Goal: Browse casually: Explore the website without a specific task or goal

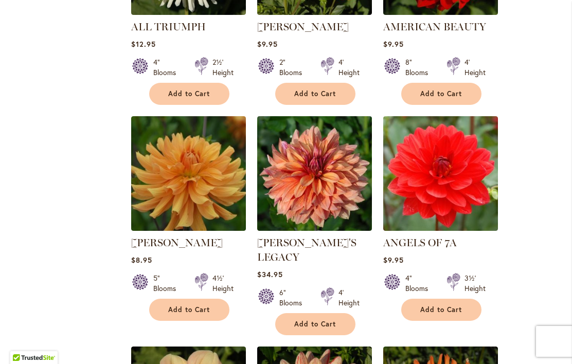
scroll to position [846, 0]
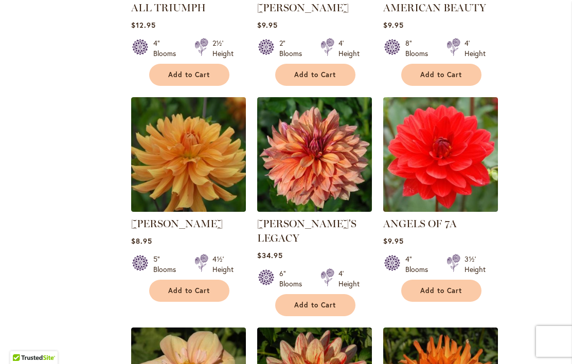
click at [210, 174] on img at bounding box center [188, 154] width 115 height 115
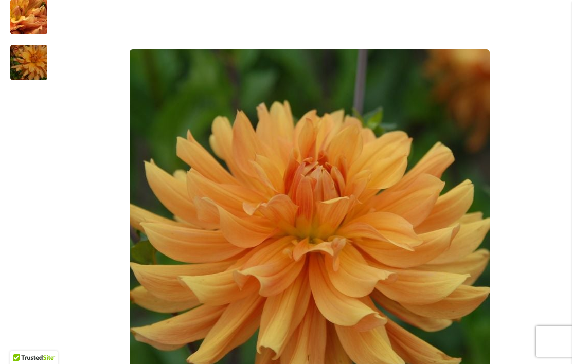
scroll to position [206, 0]
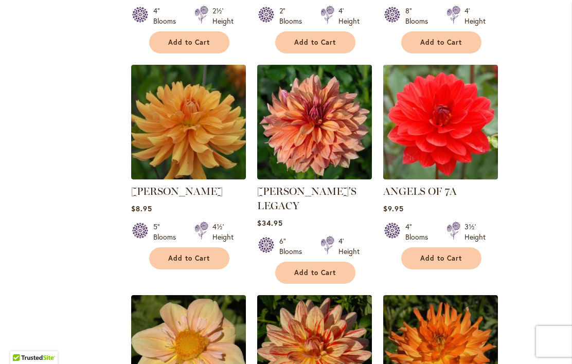
scroll to position [896, 0]
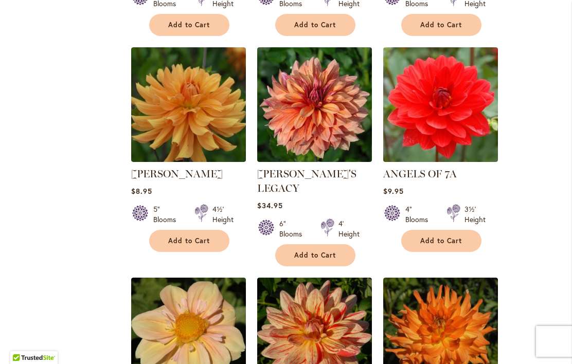
click at [211, 155] on img at bounding box center [188, 104] width 115 height 115
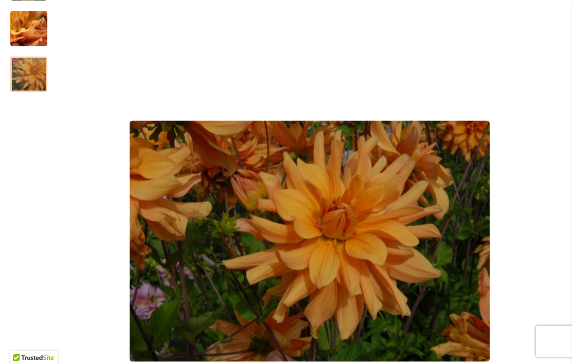
scroll to position [237, 0]
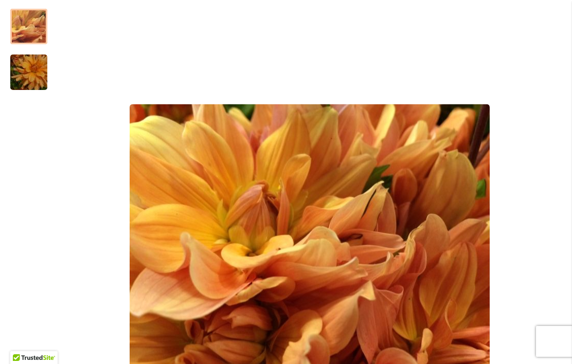
click at [34, 27] on img "ANDREW CHARLES" at bounding box center [29, 27] width 74 height 56
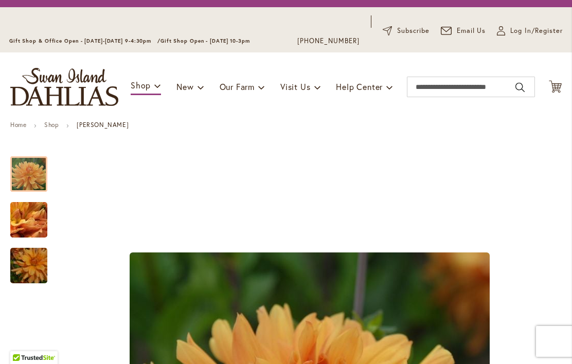
scroll to position [252, 0]
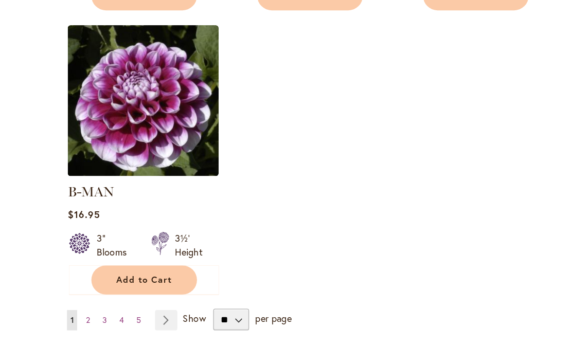
scroll to position [1367, 0]
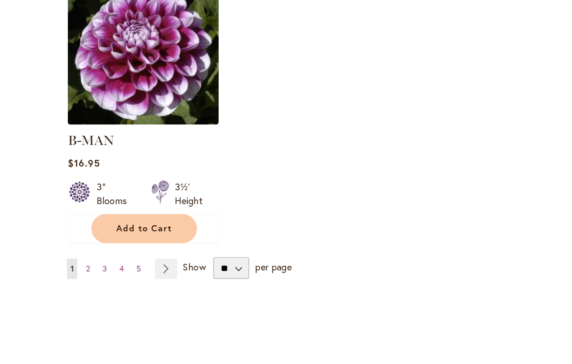
click at [142, 240] on link "Page 2" at bounding box center [146, 247] width 8 height 15
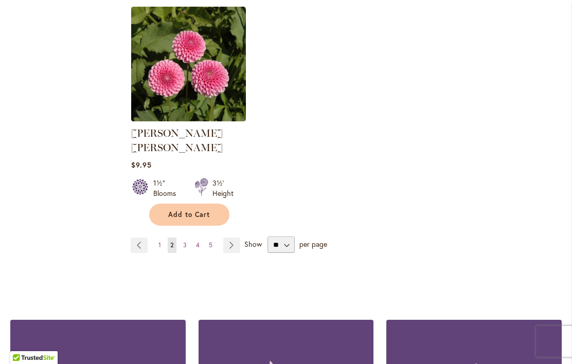
scroll to position [1383, 0]
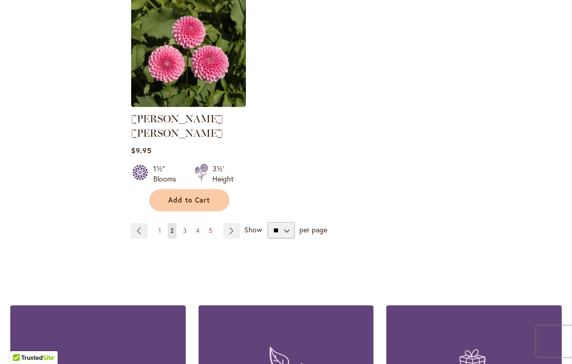
click at [184, 227] on span "3" at bounding box center [185, 231] width 4 height 8
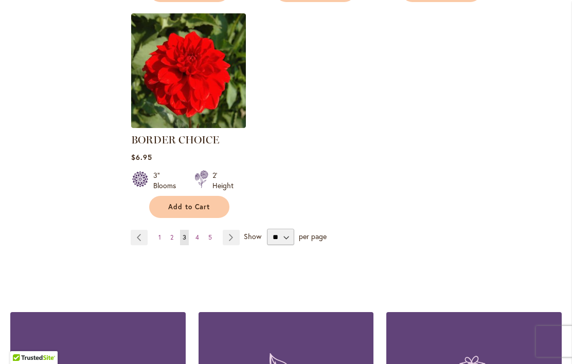
scroll to position [1363, 0]
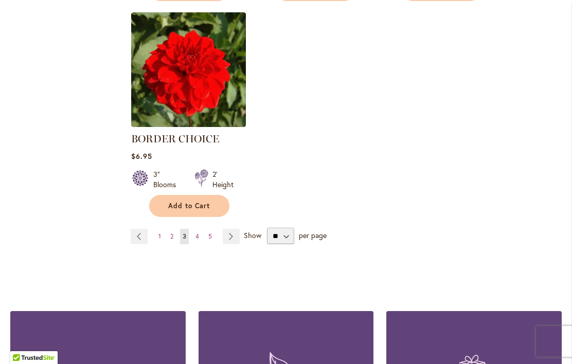
click at [201, 230] on link "Page 4" at bounding box center [197, 236] width 9 height 15
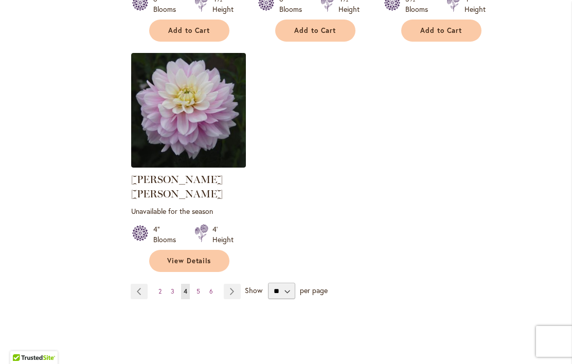
scroll to position [1379, 0]
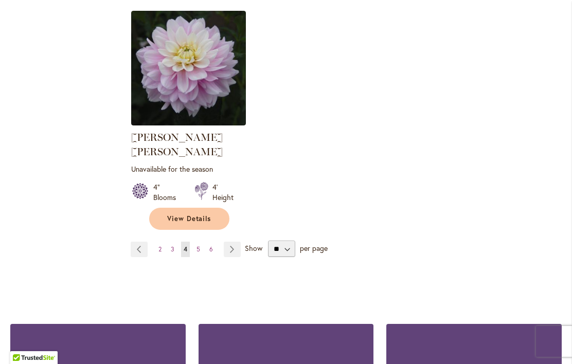
click at [199, 245] on span "5" at bounding box center [198, 249] width 4 height 8
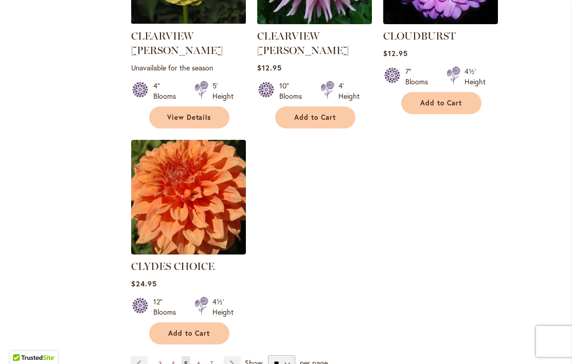
scroll to position [1276, 0]
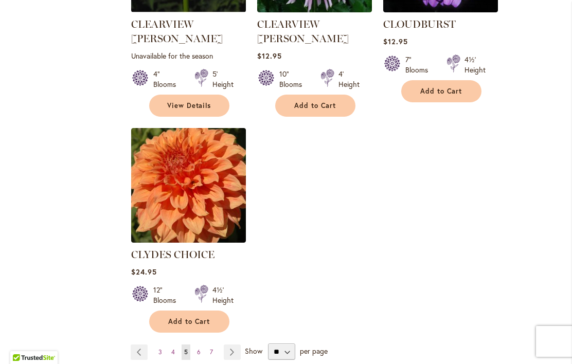
click at [201, 344] on link "Page 6" at bounding box center [198, 351] width 9 height 15
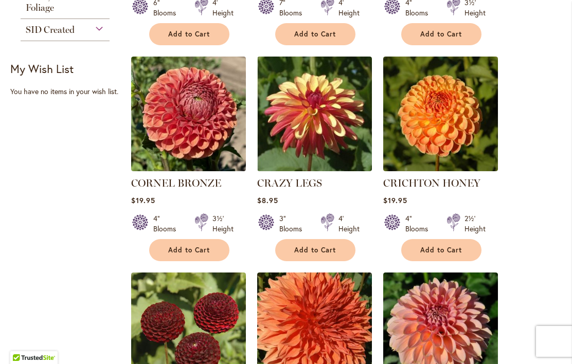
scroll to position [456, 0]
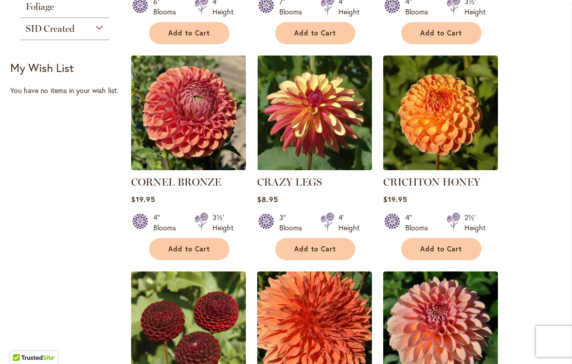
click at [477, 115] on img at bounding box center [440, 113] width 115 height 115
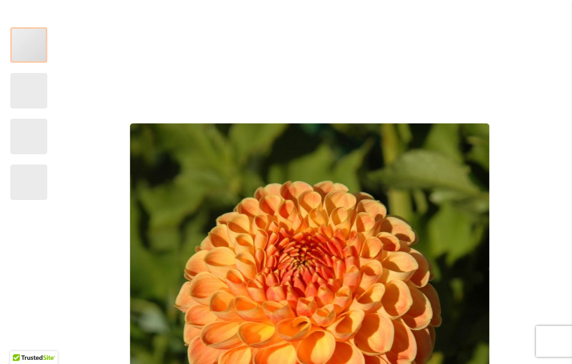
scroll to position [169, 0]
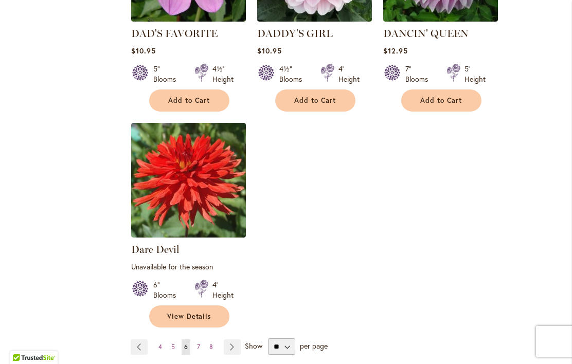
scroll to position [1278, 0]
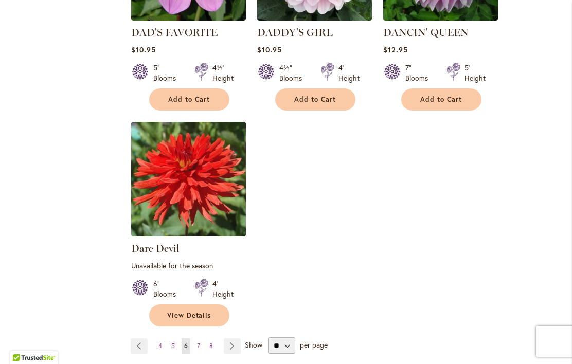
click at [202, 342] on link "Page 7" at bounding box center [198, 345] width 8 height 15
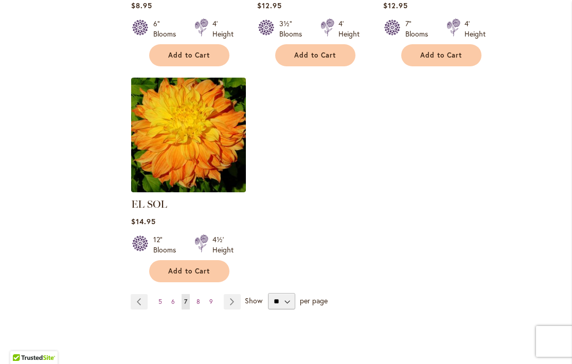
scroll to position [1314, 0]
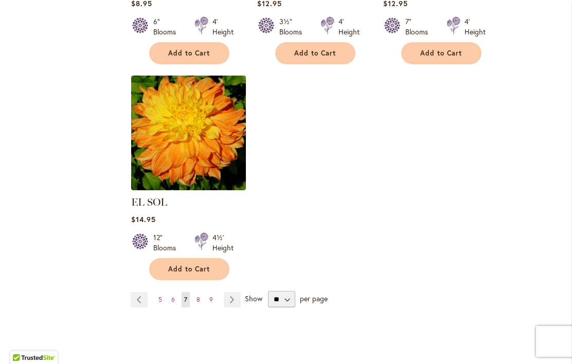
click at [201, 292] on link "Page 8" at bounding box center [198, 299] width 9 height 15
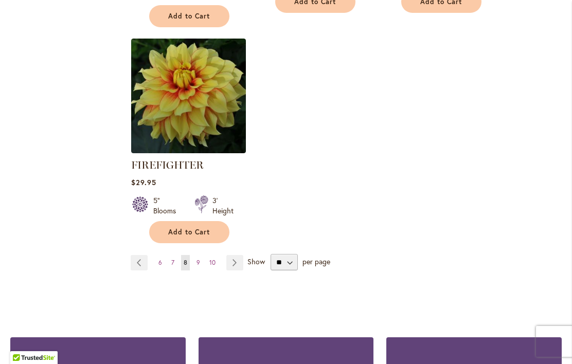
scroll to position [1407, 0]
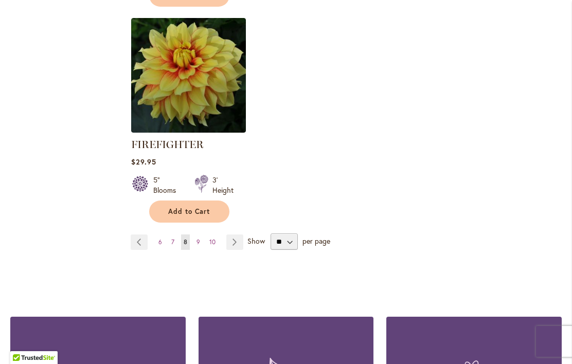
click at [201, 242] on link "Page 9" at bounding box center [198, 241] width 9 height 15
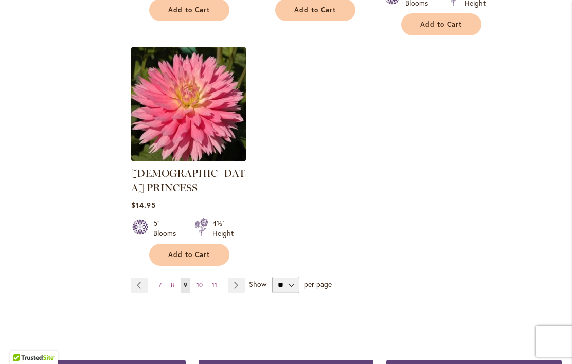
scroll to position [1386, 0]
click at [202, 278] on link "Page 10" at bounding box center [199, 285] width 11 height 15
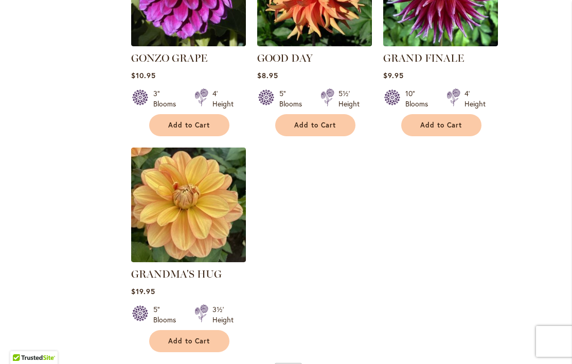
scroll to position [1297, 0]
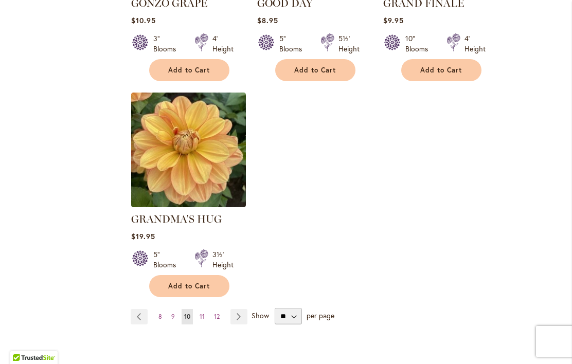
click at [206, 309] on link "Page 11" at bounding box center [202, 316] width 10 height 15
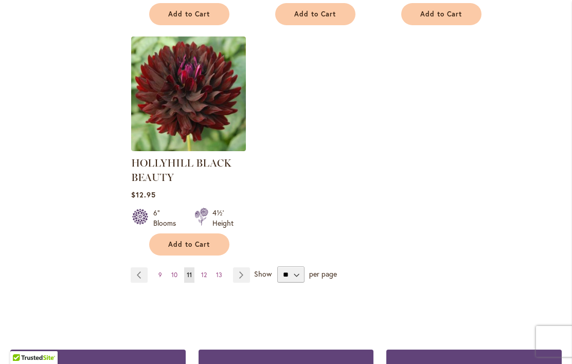
scroll to position [1378, 0]
click at [208, 272] on link "Page 12" at bounding box center [203, 274] width 11 height 15
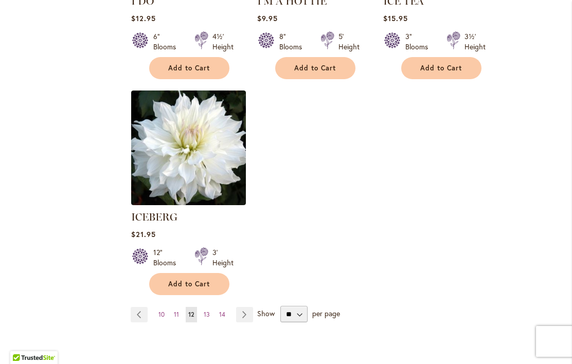
scroll to position [1300, 0]
click at [211, 306] on link "Page 13" at bounding box center [206, 313] width 11 height 15
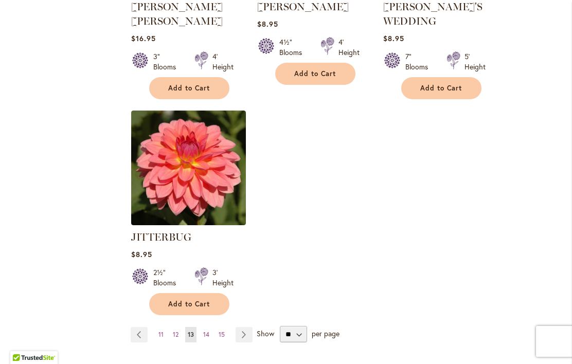
scroll to position [1339, 0]
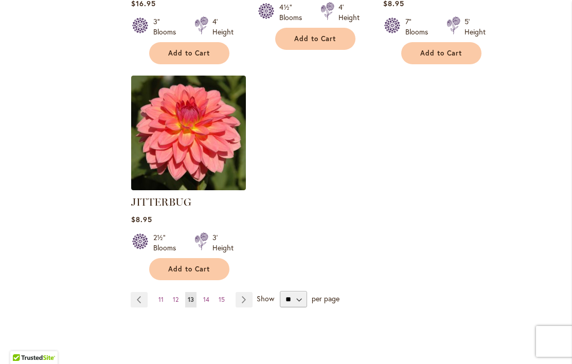
click at [208, 292] on link "Page 14" at bounding box center [206, 299] width 11 height 15
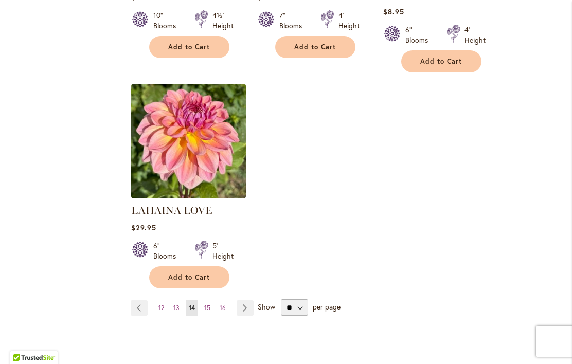
scroll to position [1308, 0]
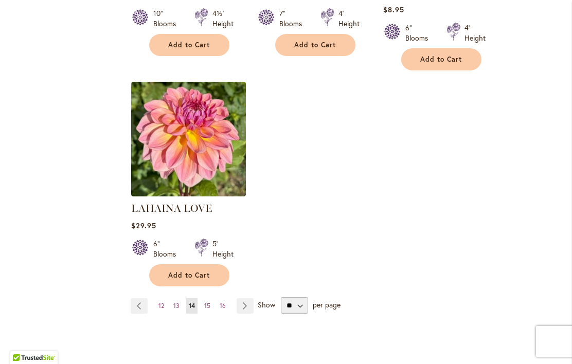
click at [212, 298] on link "Page 15" at bounding box center [207, 305] width 11 height 15
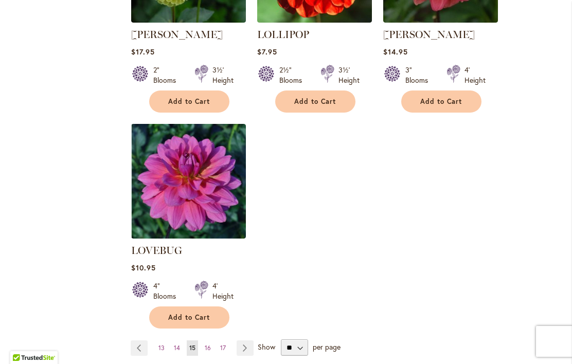
scroll to position [1302, 0]
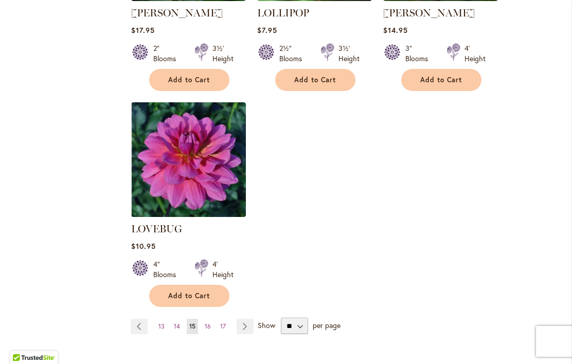
click at [214, 319] on ul "Page Previous Page 13 Page 14 You're currently reading page 15 Page 16 Page 17 …" at bounding box center [194, 326] width 127 height 15
click at [212, 319] on link "Page 16" at bounding box center [207, 326] width 11 height 15
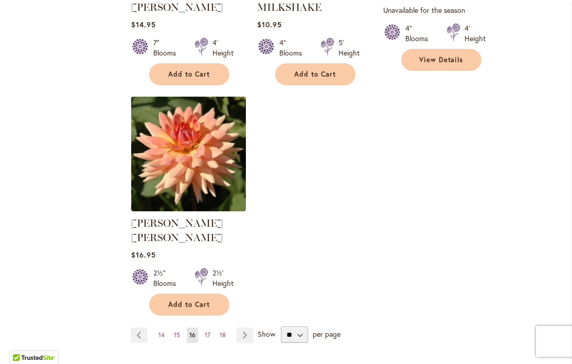
scroll to position [1345, 0]
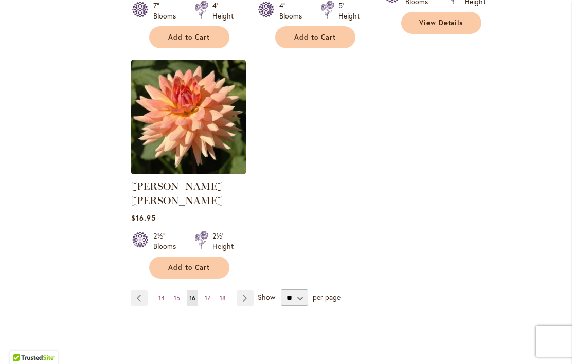
click at [209, 294] on span "17" at bounding box center [208, 298] width 6 height 8
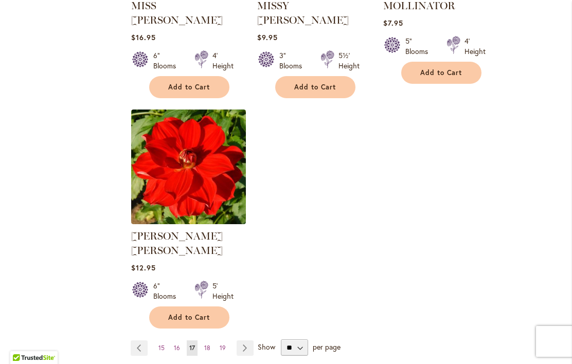
scroll to position [1283, 0]
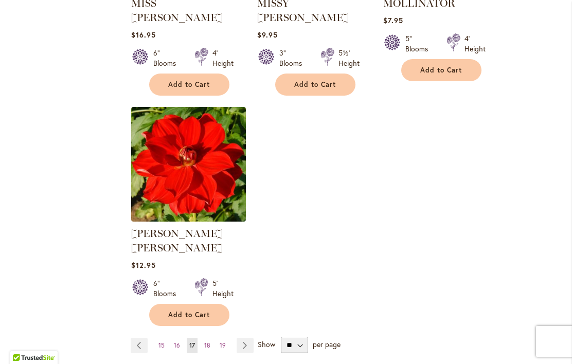
click at [210, 341] on span "18" at bounding box center [207, 345] width 6 height 8
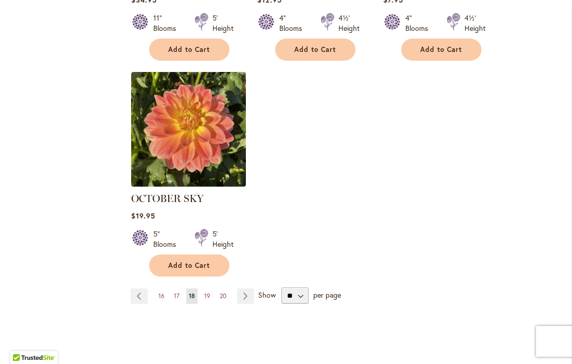
scroll to position [1335, 0]
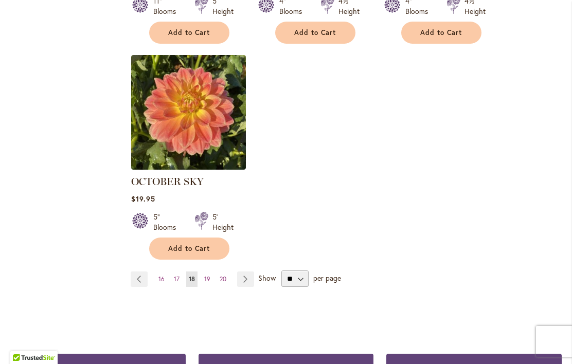
click at [209, 275] on span "19" at bounding box center [207, 279] width 6 height 8
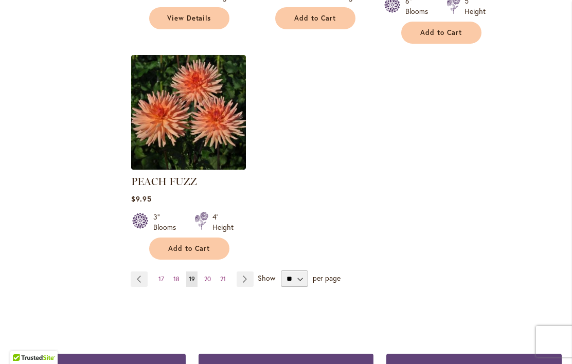
scroll to position [1359, 0]
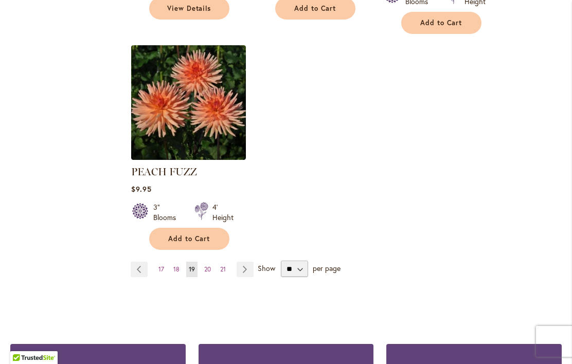
click at [210, 262] on link "Page 20" at bounding box center [208, 269] width 12 height 15
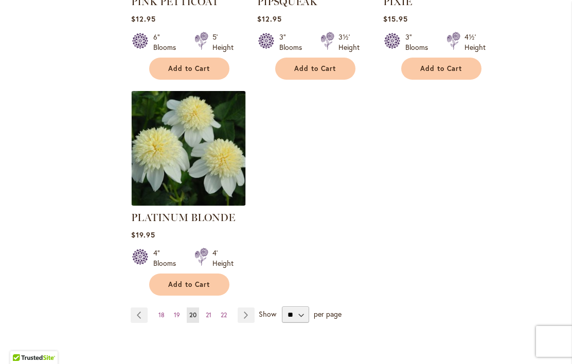
scroll to position [1329, 0]
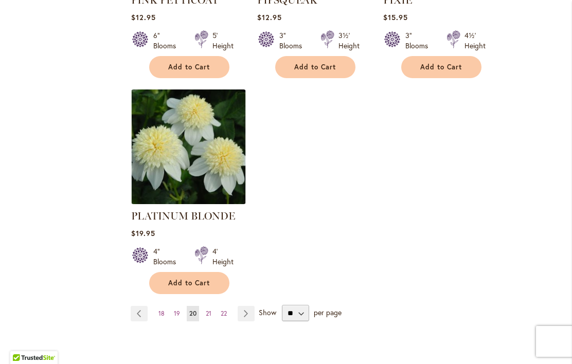
click at [210, 310] on span "21" at bounding box center [209, 314] width 6 height 8
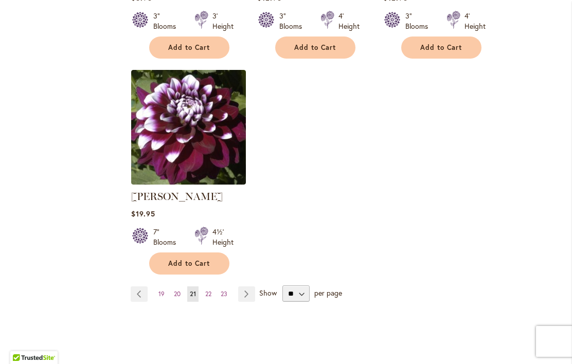
scroll to position [1321, 0]
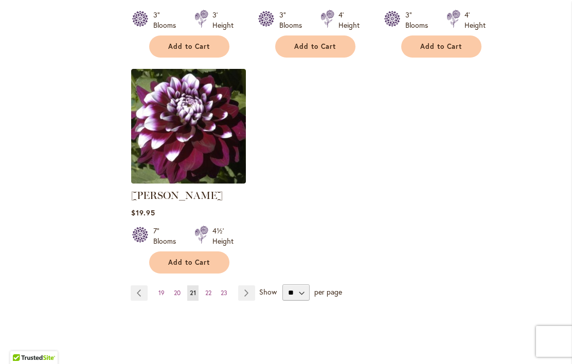
click at [207, 296] on span "22" at bounding box center [208, 293] width 6 height 8
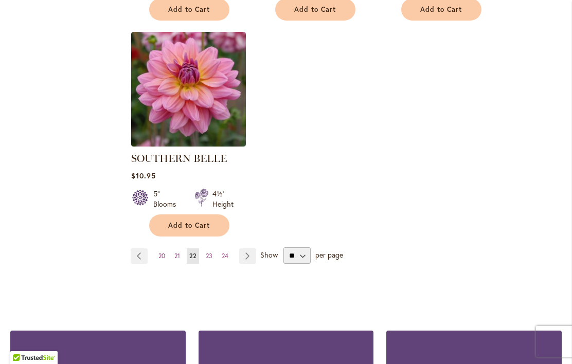
scroll to position [1380, 0]
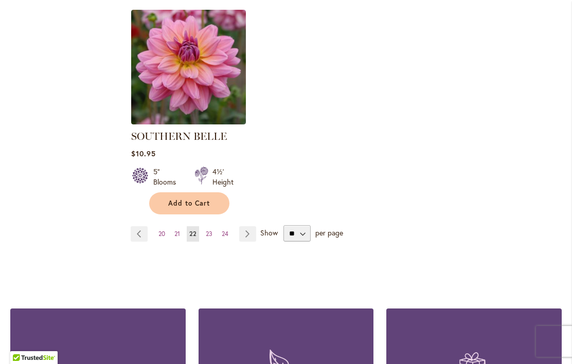
click at [213, 226] on link "Page 23" at bounding box center [209, 233] width 12 height 15
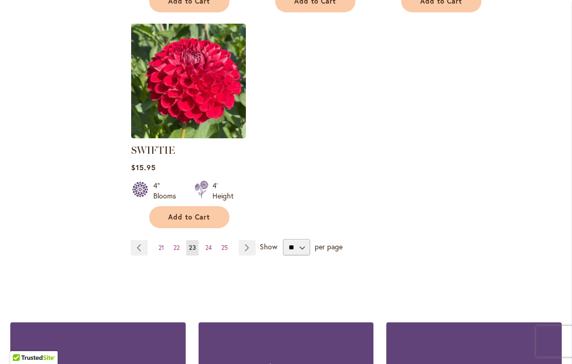
scroll to position [1366, 0]
click at [210, 248] on span "24" at bounding box center [208, 248] width 7 height 8
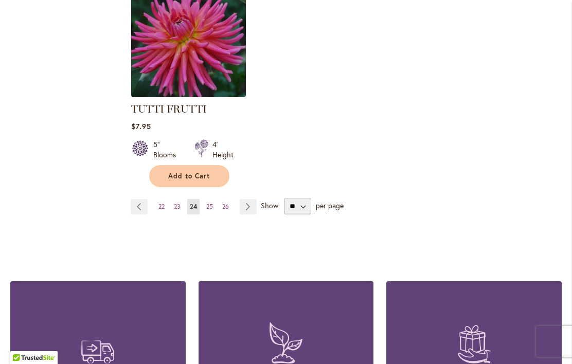
scroll to position [1411, 0]
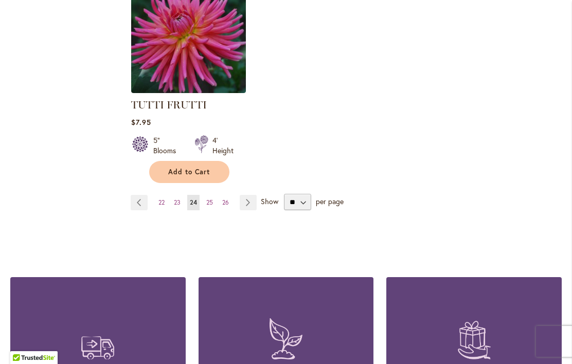
click at [211, 195] on link "Page 25" at bounding box center [210, 202] width 12 height 15
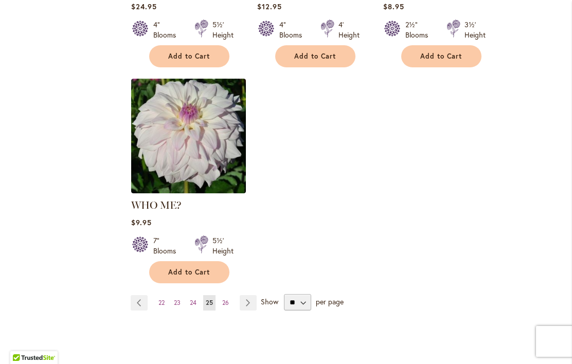
scroll to position [1316, 0]
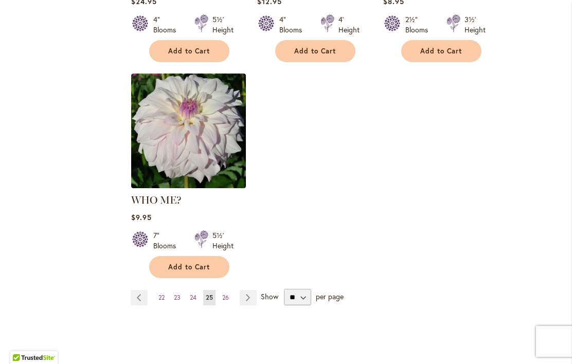
click at [229, 294] on span "26" at bounding box center [225, 298] width 7 height 8
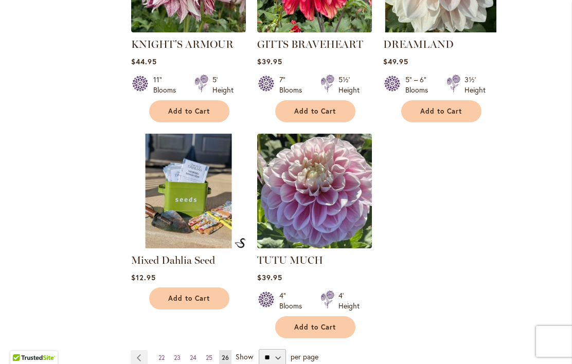
scroll to position [1028, 0]
